Goal: Task Accomplishment & Management: Complete application form

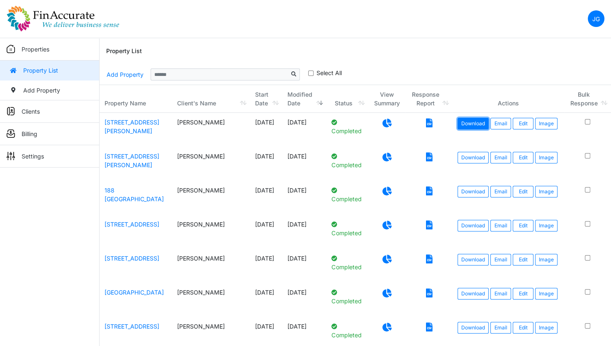
click at [472, 124] on link "Download" at bounding box center [473, 124] width 31 height 12
click at [523, 125] on link "Edit" at bounding box center [523, 124] width 21 height 12
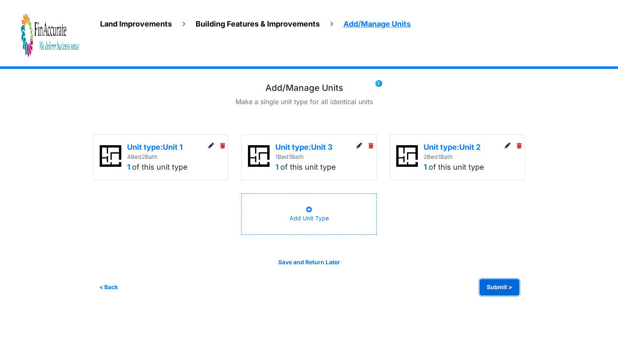
click at [491, 289] on button "Submit >" at bounding box center [498, 287] width 39 height 16
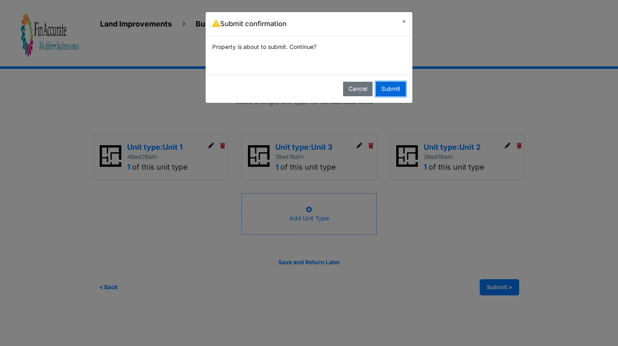
click at [398, 82] on button "Submit" at bounding box center [391, 89] width 30 height 15
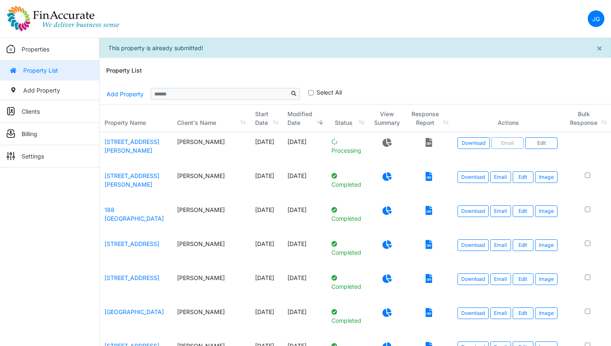
scroll to position [20, 0]
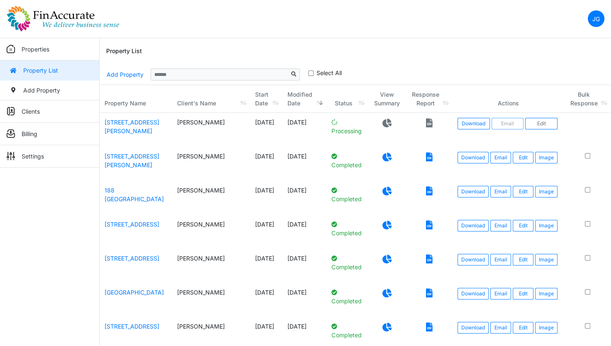
click at [125, 160] on td "[STREET_ADDRESS][PERSON_NAME]" at bounding box center [136, 164] width 73 height 34
click at [133, 155] on link "726 Goodrich Street" at bounding box center [132, 161] width 55 height 16
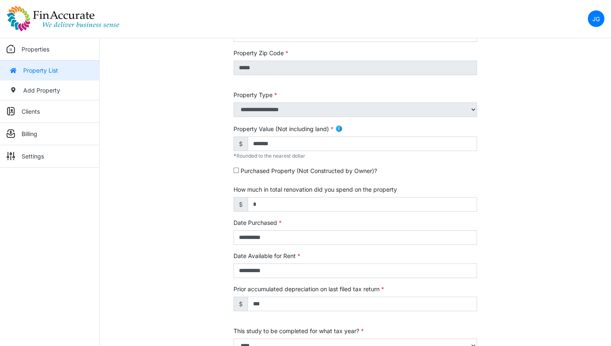
scroll to position [92, 0]
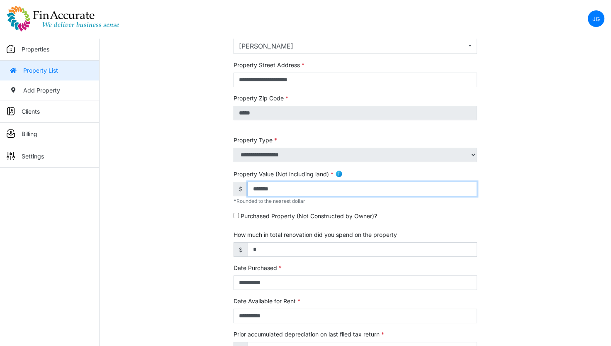
drag, startPoint x: 297, startPoint y: 191, endPoint x: 216, endPoint y: 199, distance: 81.8
click at [216, 199] on div "**********" at bounding box center [356, 253] width 512 height 520
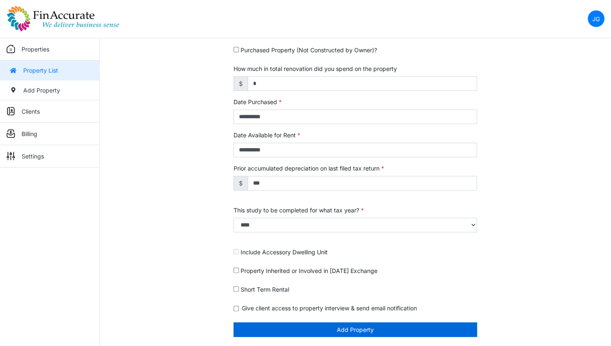
type input "*******"
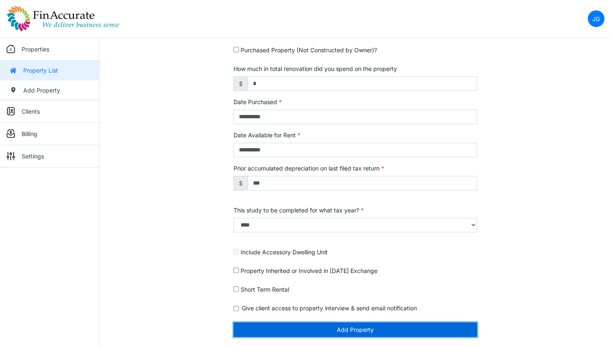
click at [364, 327] on button "Add Property" at bounding box center [356, 329] width 244 height 15
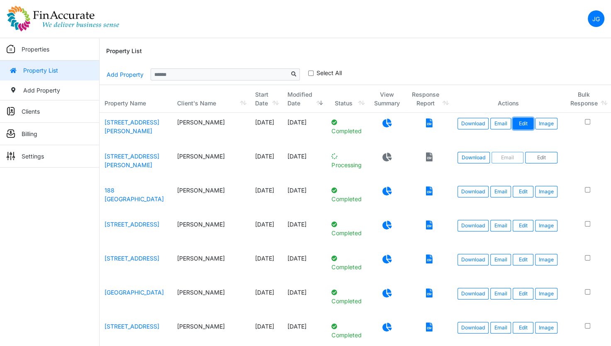
click at [523, 124] on link "Edit" at bounding box center [523, 124] width 21 height 12
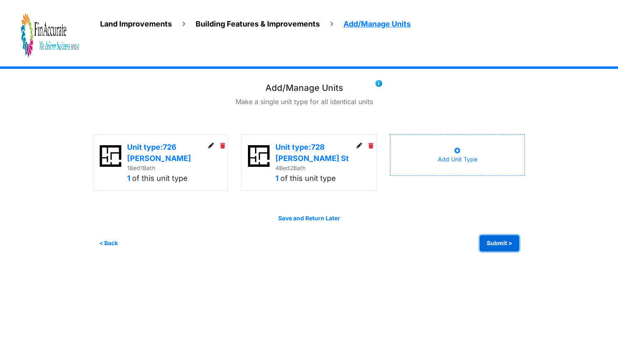
click at [501, 238] on button "Submit >" at bounding box center [498, 243] width 39 height 16
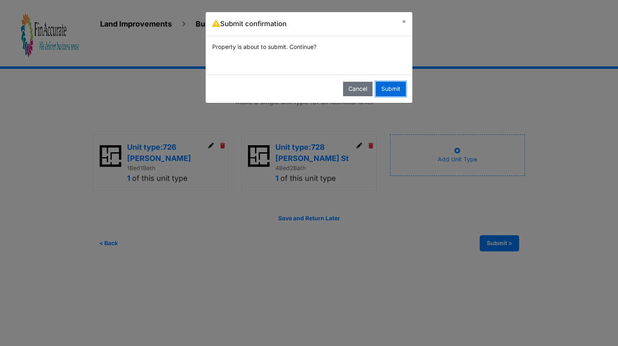
click at [393, 92] on button "Submit" at bounding box center [391, 89] width 30 height 15
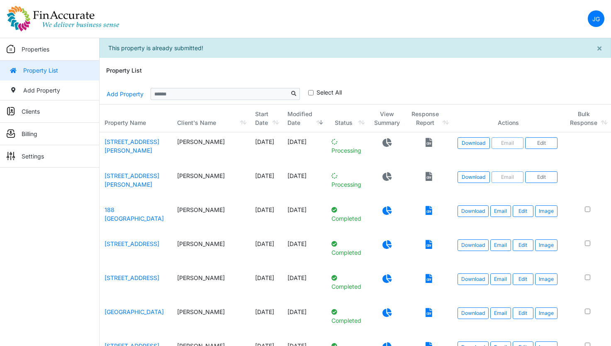
scroll to position [20, 0]
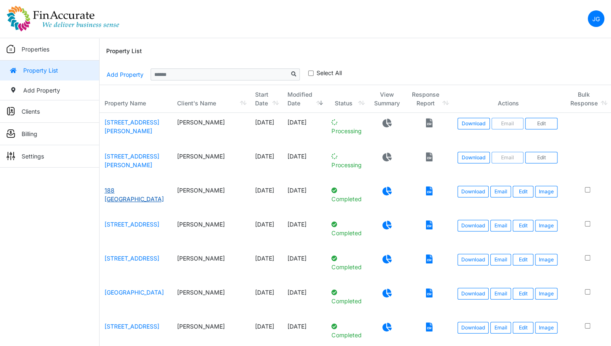
click at [132, 192] on link "188 Fitchburg" at bounding box center [134, 195] width 59 height 16
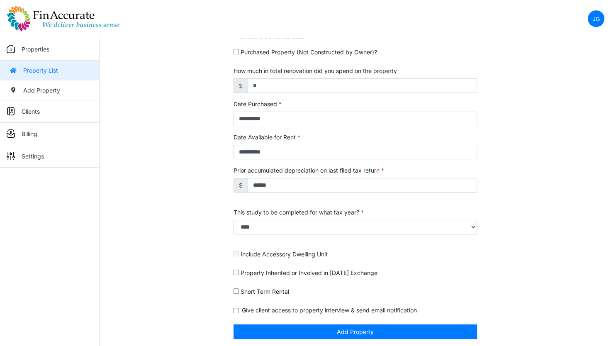
scroll to position [258, 0]
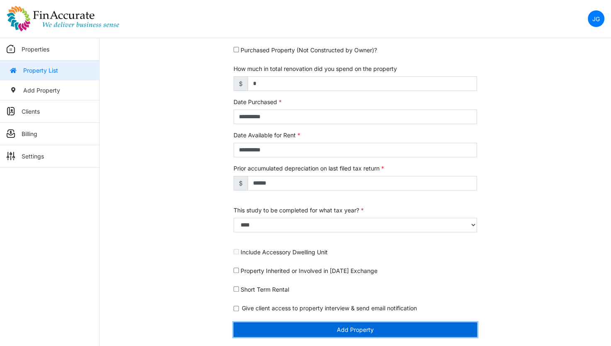
click at [384, 323] on button "Add Property" at bounding box center [356, 329] width 244 height 15
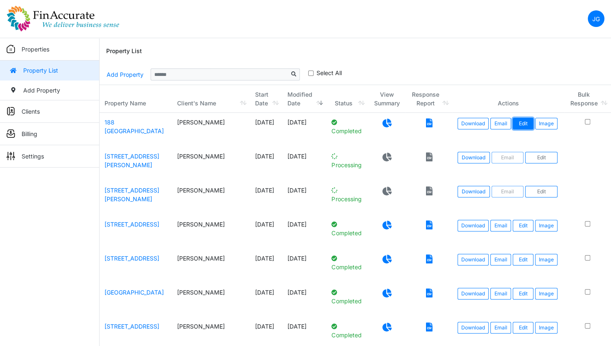
click at [523, 125] on link "Edit" at bounding box center [523, 124] width 21 height 12
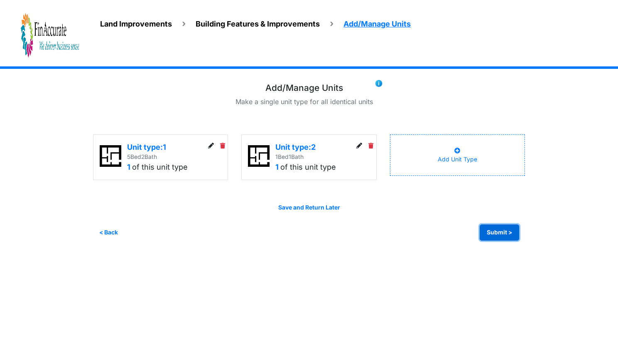
click at [511, 233] on button "Submit >" at bounding box center [498, 233] width 39 height 16
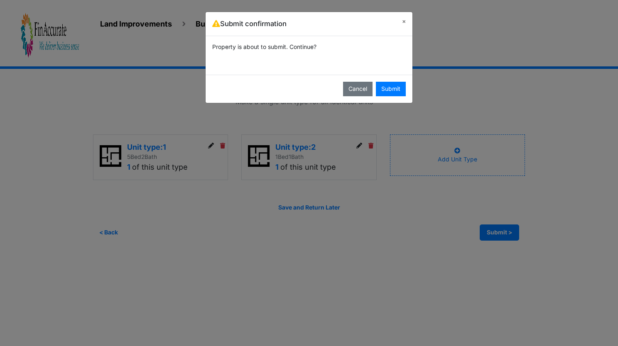
click at [408, 91] on div "Cancel Submit" at bounding box center [308, 89] width 207 height 28
click at [402, 88] on button "Submit" at bounding box center [391, 89] width 30 height 15
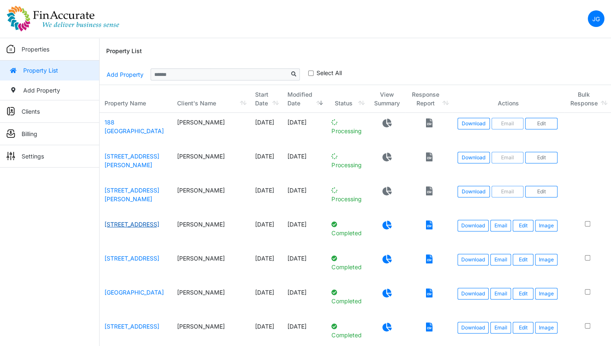
click at [122, 222] on link "[STREET_ADDRESS]" at bounding box center [132, 224] width 55 height 7
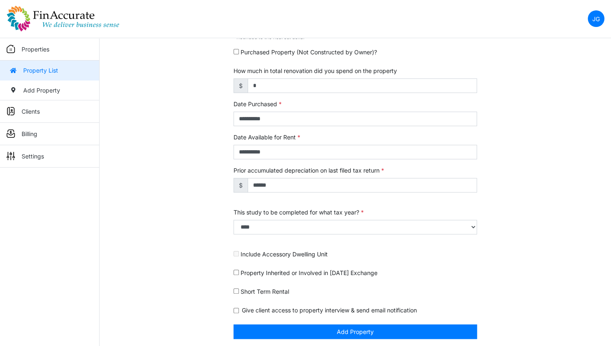
scroll to position [258, 0]
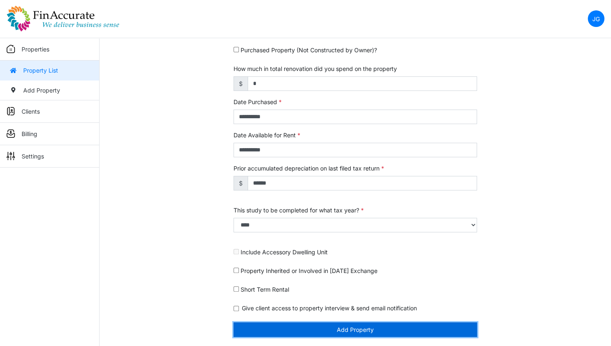
click at [346, 333] on button "Add Property" at bounding box center [356, 329] width 244 height 15
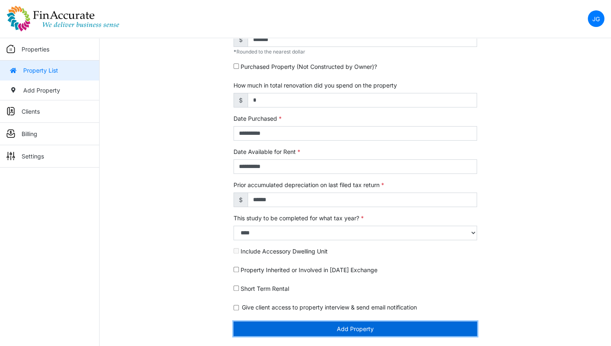
scroll to position [232, 0]
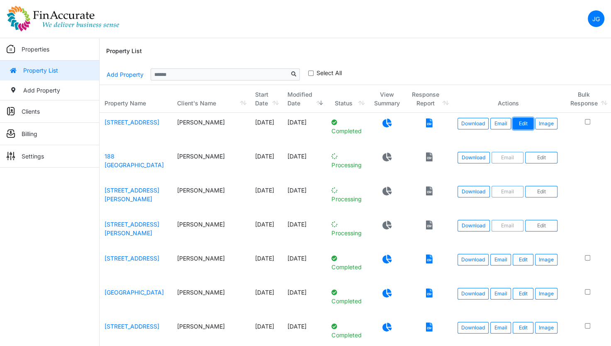
click at [513, 121] on link "Edit" at bounding box center [523, 124] width 21 height 12
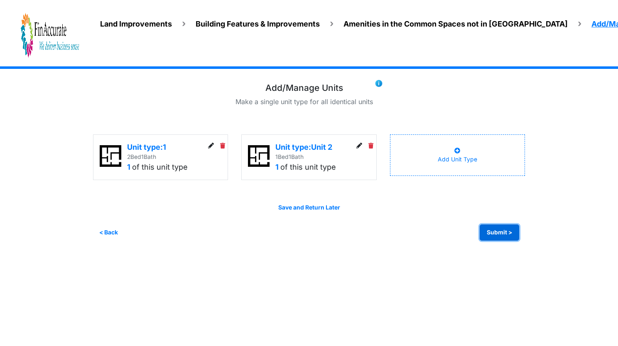
click at [486, 232] on button "Submit >" at bounding box center [498, 233] width 39 height 16
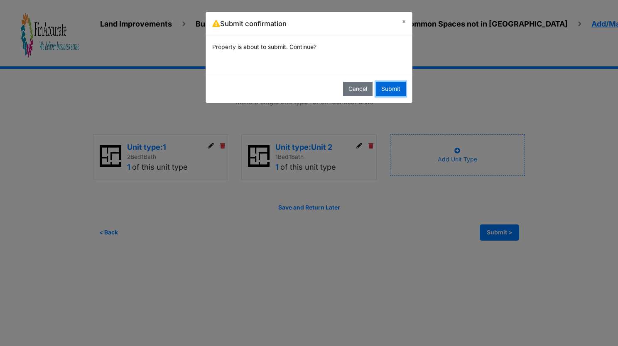
click at [384, 95] on button "Submit" at bounding box center [391, 89] width 30 height 15
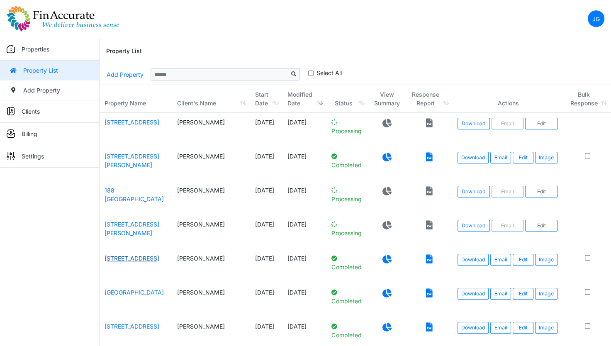
click at [126, 258] on link "[STREET_ADDRESS]" at bounding box center [132, 258] width 55 height 7
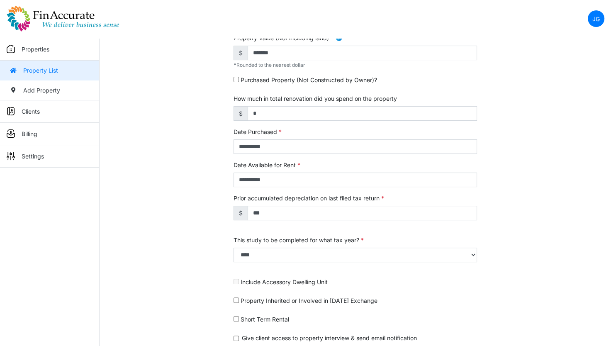
scroll to position [258, 0]
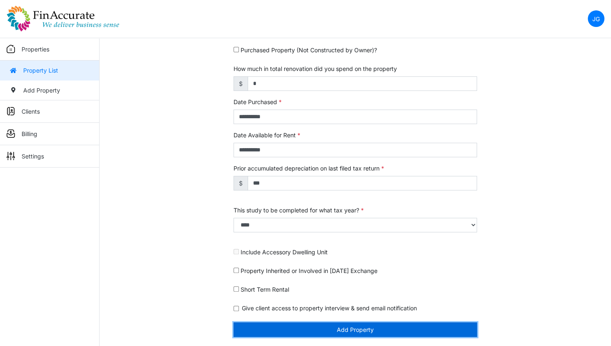
click at [360, 329] on button "Add Property" at bounding box center [356, 329] width 244 height 15
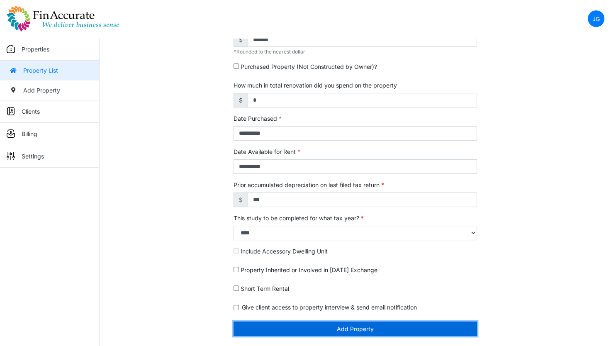
scroll to position [232, 0]
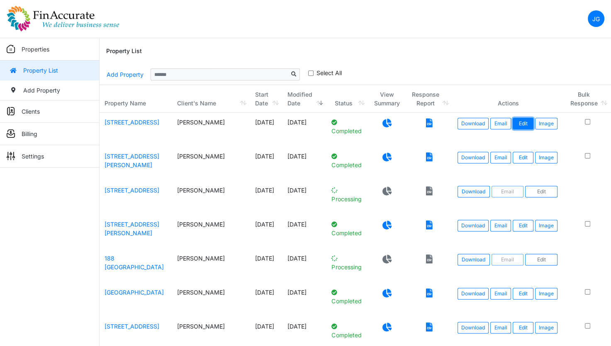
click at [514, 119] on link "Edit" at bounding box center [523, 124] width 21 height 12
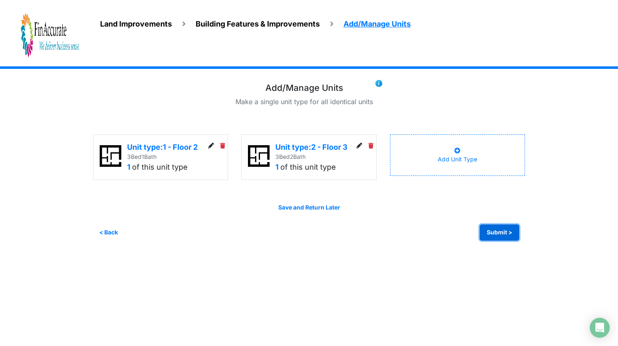
click at [510, 230] on button "Submit >" at bounding box center [498, 233] width 39 height 16
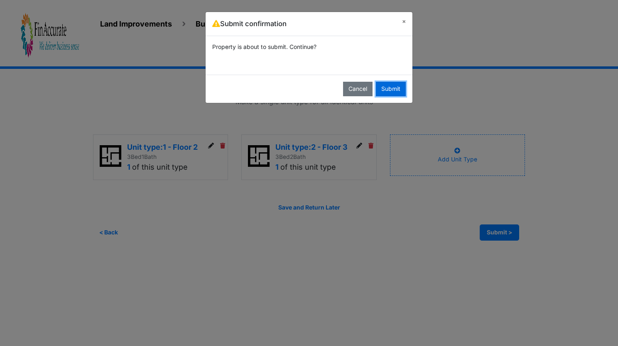
click at [395, 90] on button "Submit" at bounding box center [391, 89] width 30 height 15
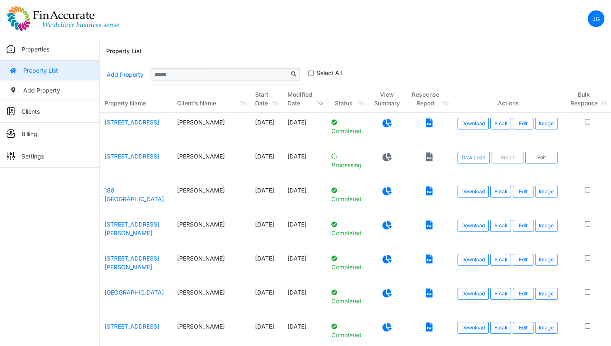
click at [443, 36] on nav "JG Change Password Logout jay@finaccurate.com jay@finaccurate.com" at bounding box center [305, 19] width 611 height 38
